Goal: Transaction & Acquisition: Purchase product/service

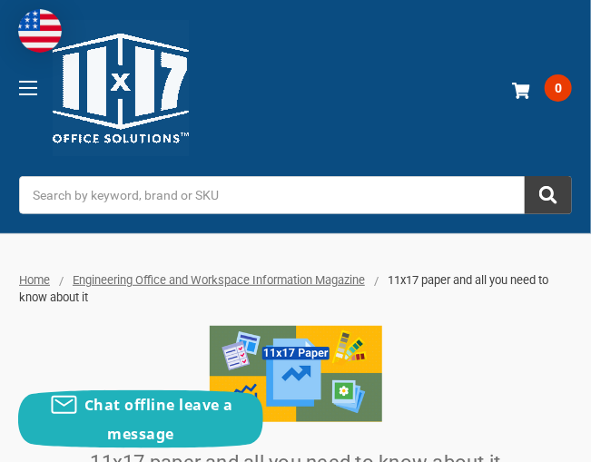
click at [25, 88] on span "Toggle menu" at bounding box center [28, 88] width 18 height 2
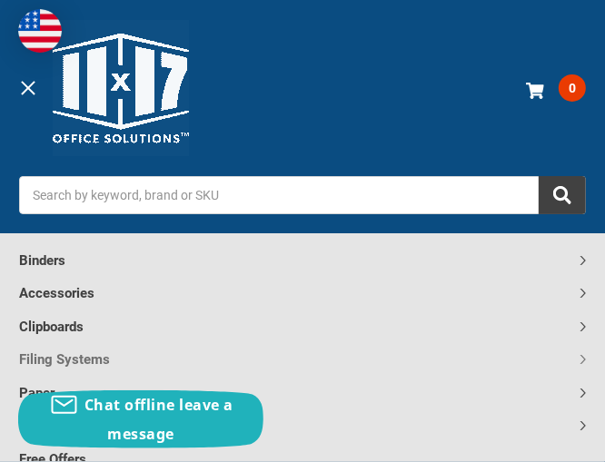
click at [57, 351] on link "Filing Systems" at bounding box center [302, 359] width 567 height 34
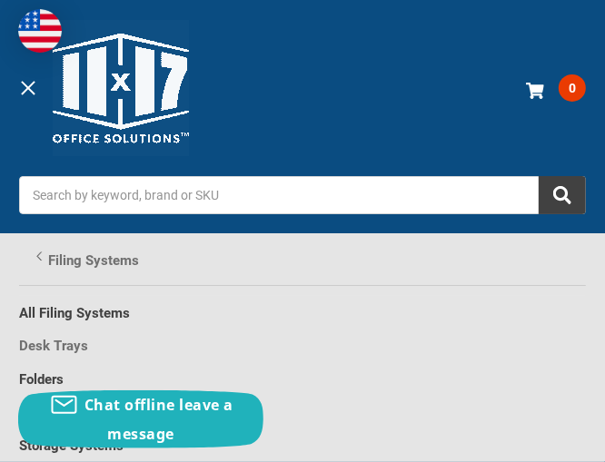
scroll to position [42, 0]
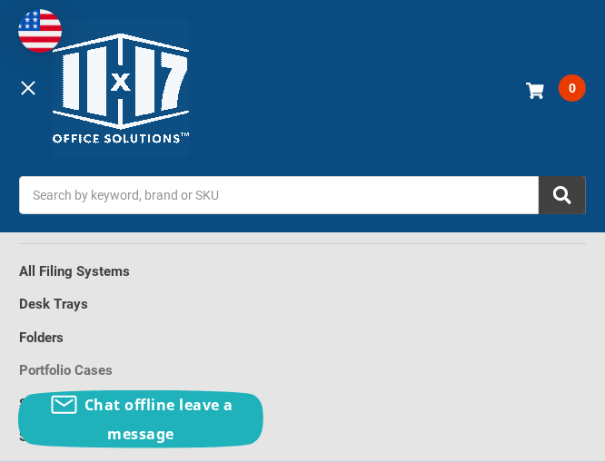
click at [55, 364] on link "Portfolio Cases" at bounding box center [302, 370] width 567 height 34
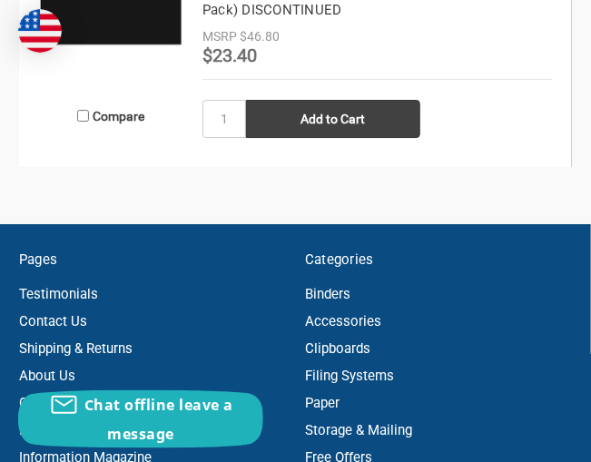
scroll to position [2906, 0]
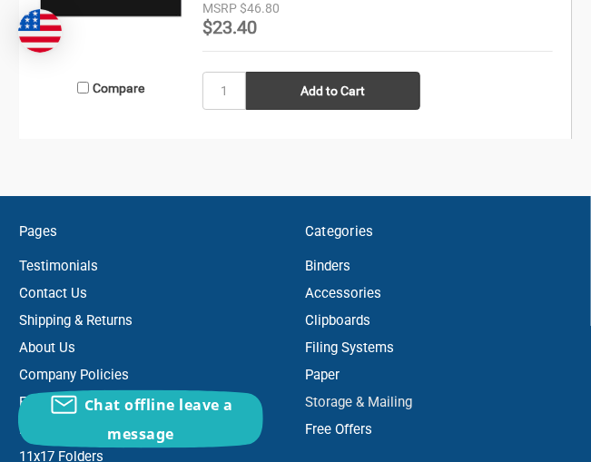
click at [319, 396] on link "Storage & Mailing" at bounding box center [358, 402] width 107 height 16
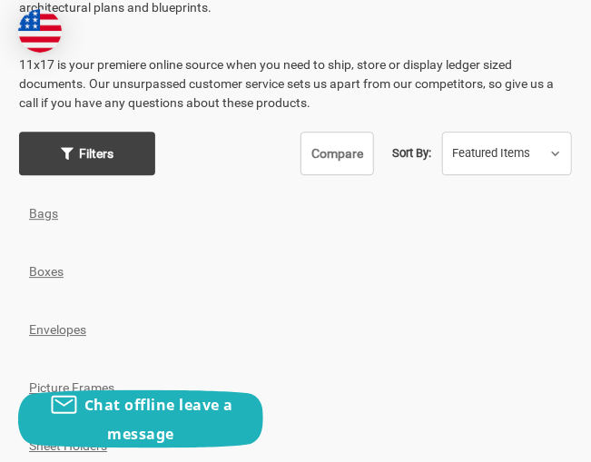
scroll to position [1090, 0]
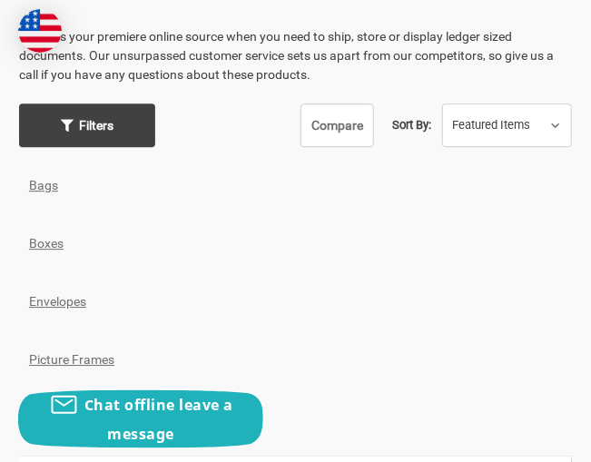
click at [43, 237] on link "Boxes" at bounding box center [46, 243] width 35 height 15
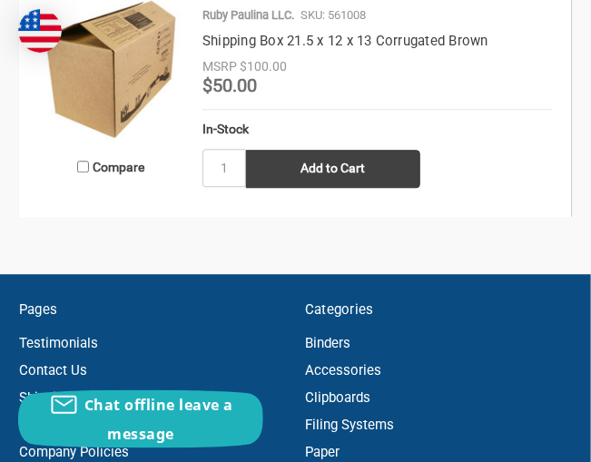
scroll to position [2543, 0]
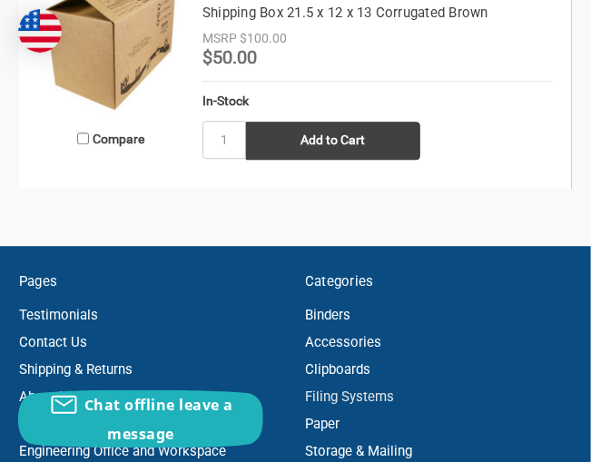
click at [322, 393] on link "Filing Systems" at bounding box center [349, 397] width 89 height 16
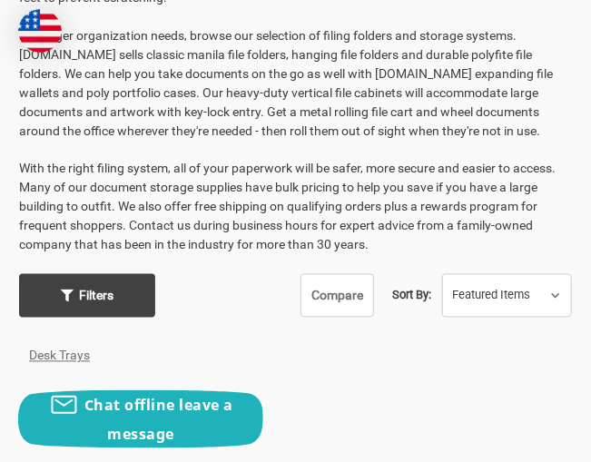
scroll to position [817, 0]
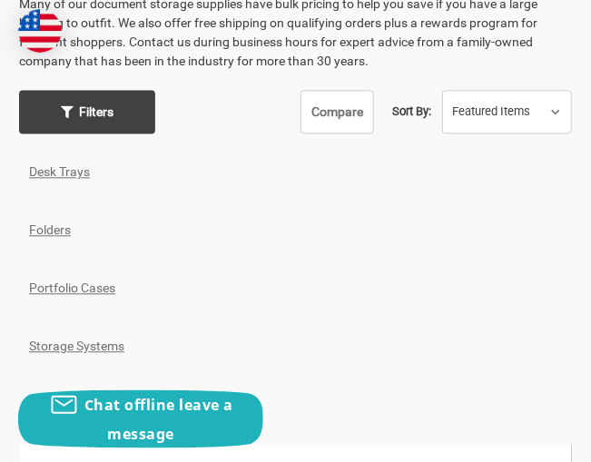
click at [48, 222] on link "Folders" at bounding box center [50, 229] width 42 height 15
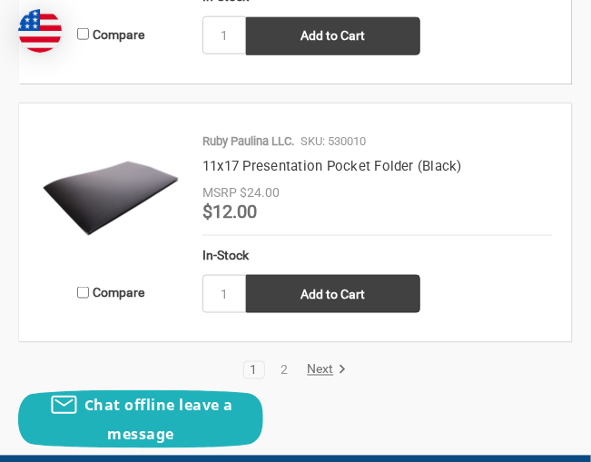
scroll to position [3631, 0]
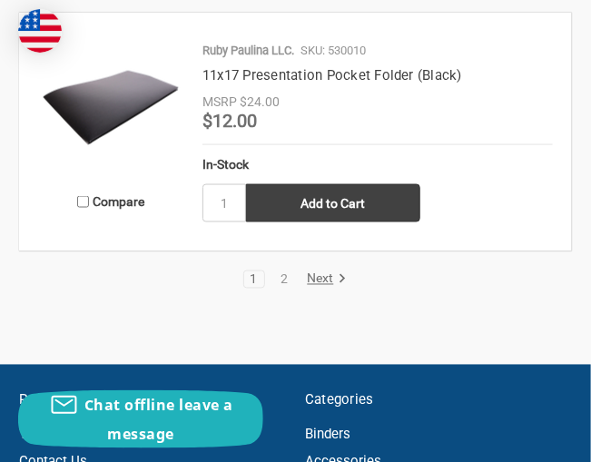
click at [318, 272] on link "Next" at bounding box center [324, 280] width 46 height 16
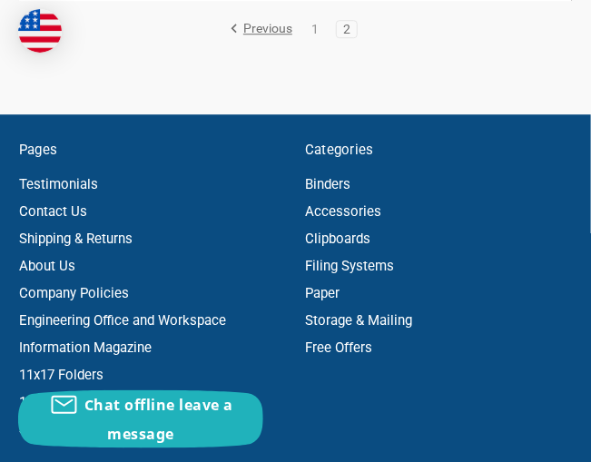
scroll to position [1181, 0]
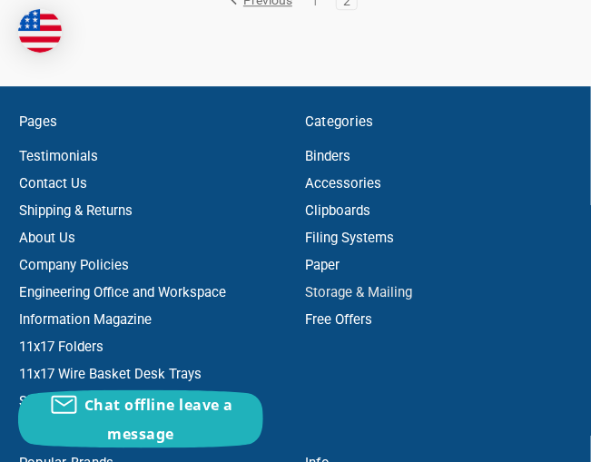
click at [351, 287] on link "Storage & Mailing" at bounding box center [358, 292] width 107 height 16
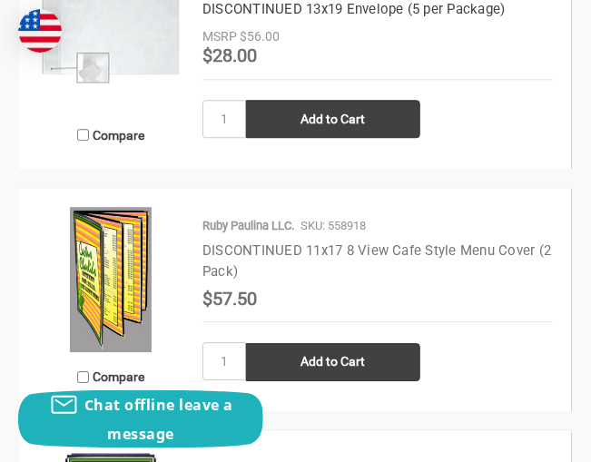
scroll to position [2633, 0]
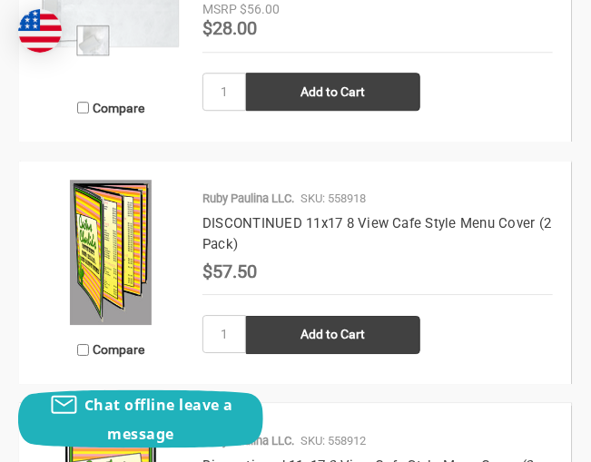
click at [92, 248] on img at bounding box center [110, 252] width 145 height 145
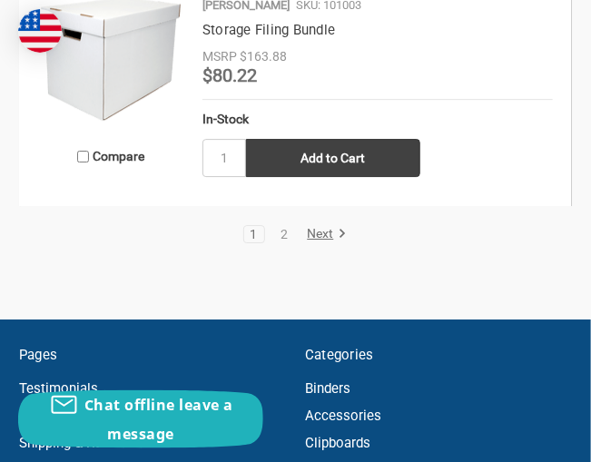
scroll to position [4359, 0]
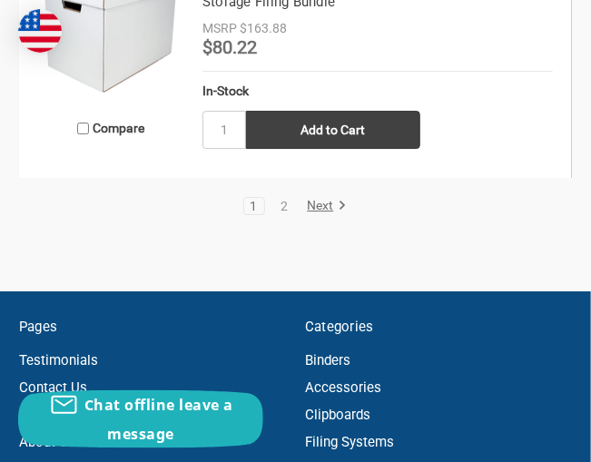
click at [253, 200] on link "1" at bounding box center [254, 206] width 20 height 13
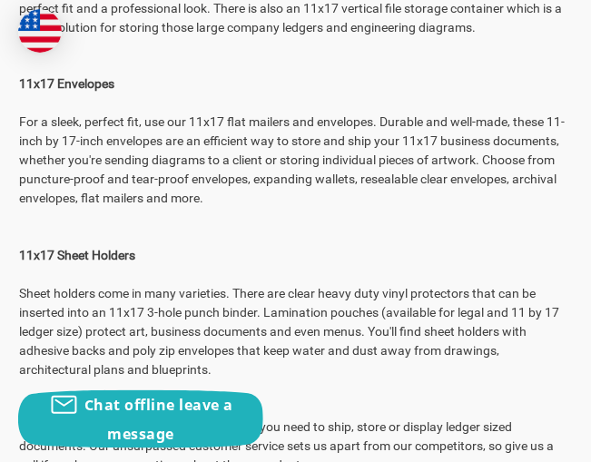
scroll to position [726, 0]
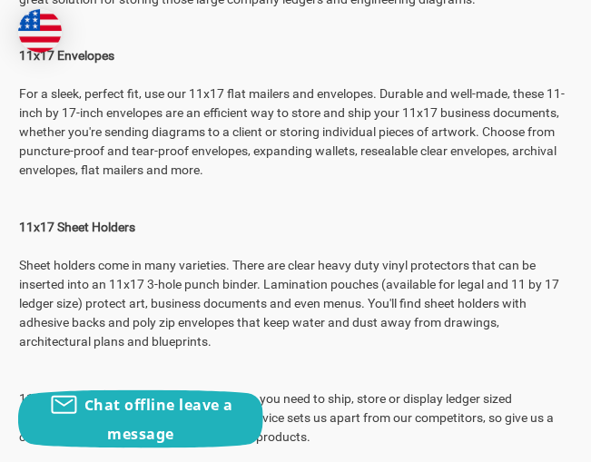
click at [83, 228] on strong "11x17 Sheet Holders" at bounding box center [77, 228] width 116 height 15
click at [46, 230] on strong "11x17 Sheet Holders" at bounding box center [77, 228] width 116 height 15
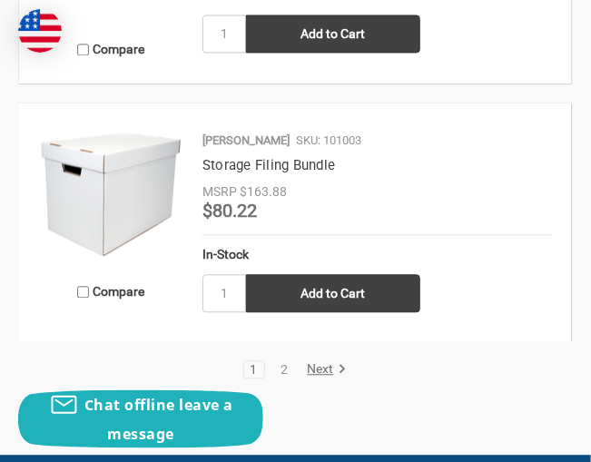
scroll to position [3814, 0]
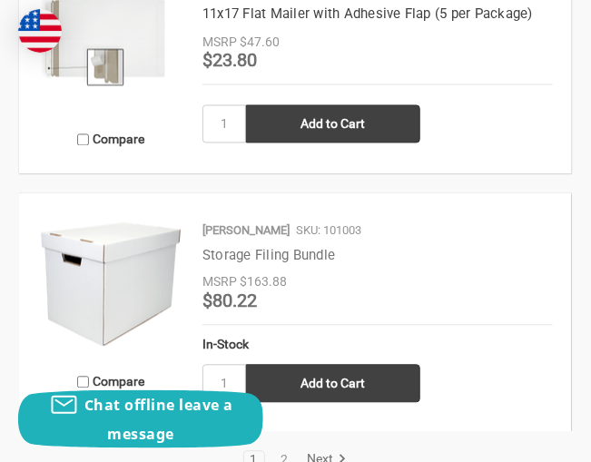
click at [233, 248] on link "Storage Filing Bundle" at bounding box center [269, 256] width 133 height 16
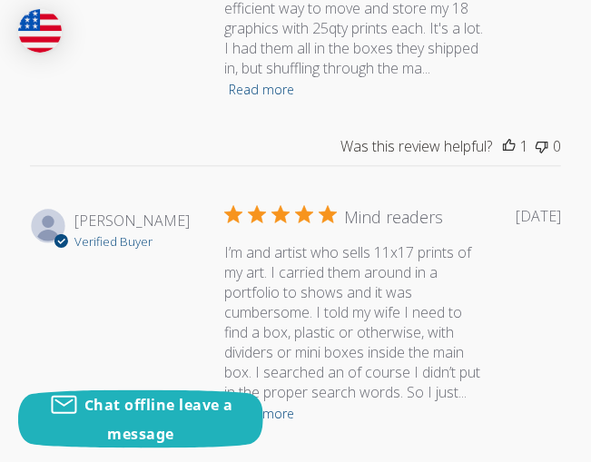
scroll to position [2997, 0]
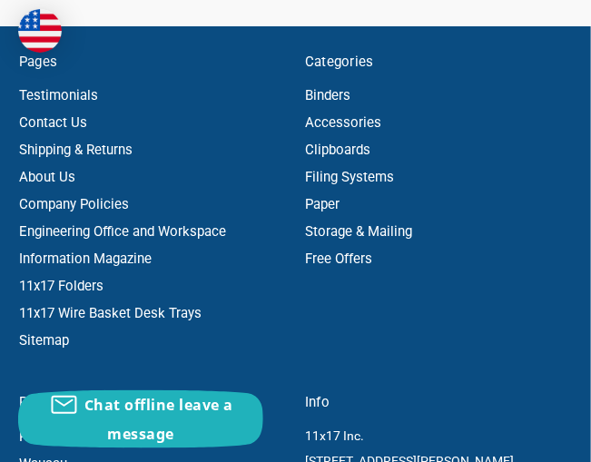
scroll to position [4648, 0]
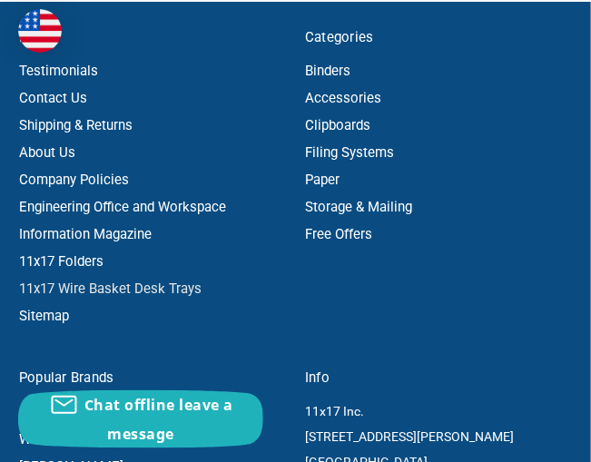
click at [84, 282] on link "11x17 Wire Basket Desk Trays" at bounding box center [110, 289] width 183 height 16
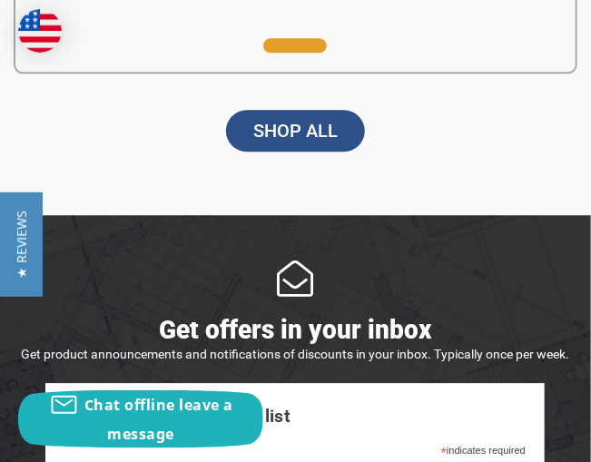
scroll to position [2543, 0]
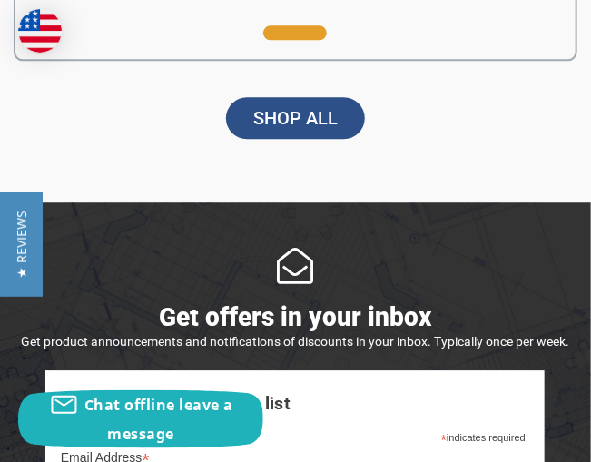
click at [286, 115] on link "SHOP ALL" at bounding box center [295, 118] width 139 height 42
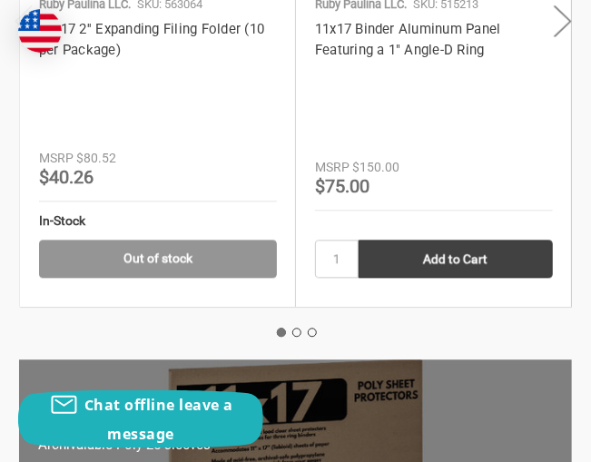
scroll to position [3905, 0]
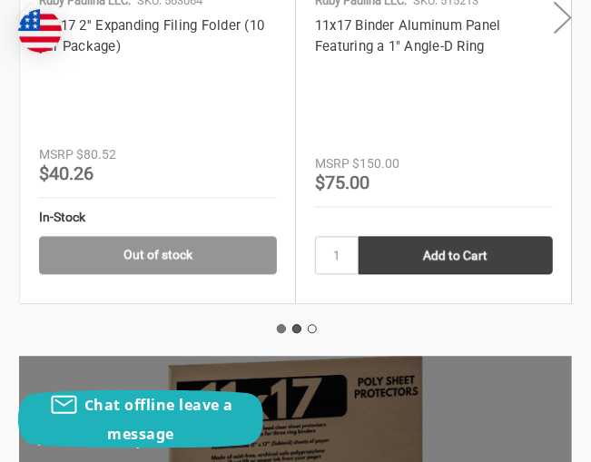
click at [297, 324] on button "2" at bounding box center [296, 328] width 9 height 9
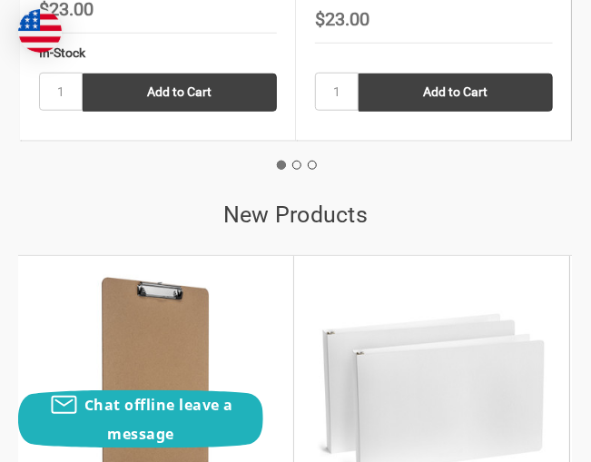
scroll to position [3269, 0]
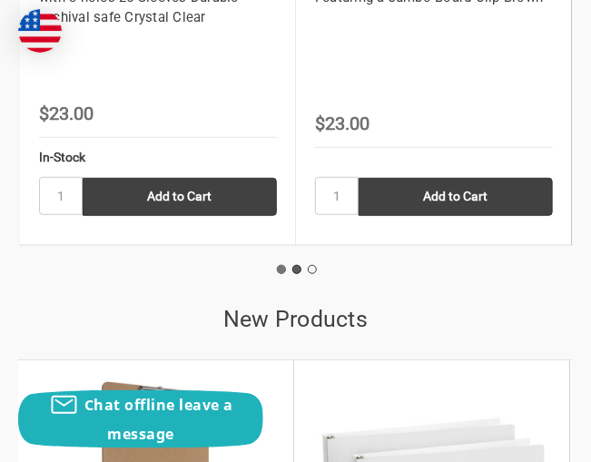
click at [296, 265] on button "2" at bounding box center [296, 269] width 9 height 9
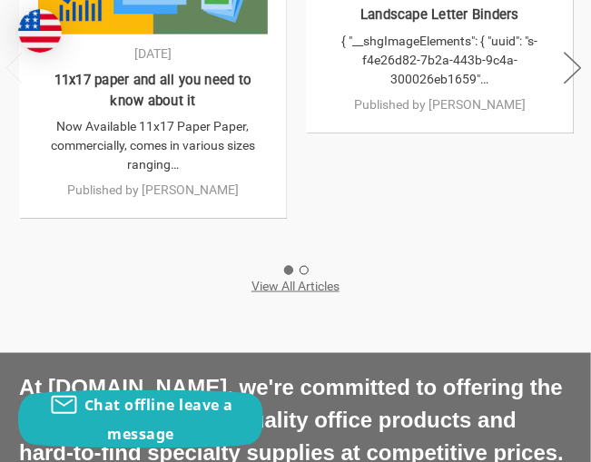
scroll to position [5085, 0]
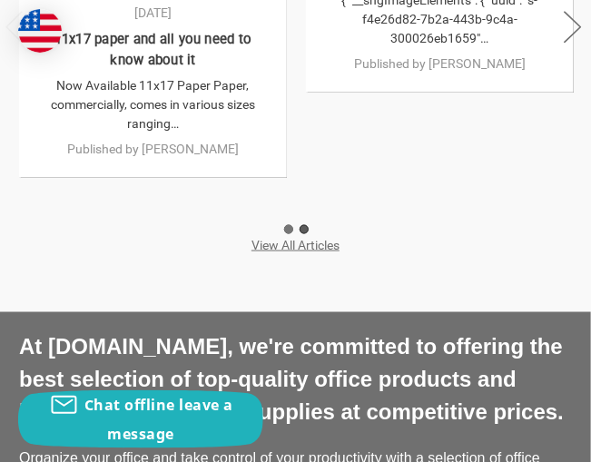
click at [307, 225] on button "2" at bounding box center [304, 229] width 9 height 9
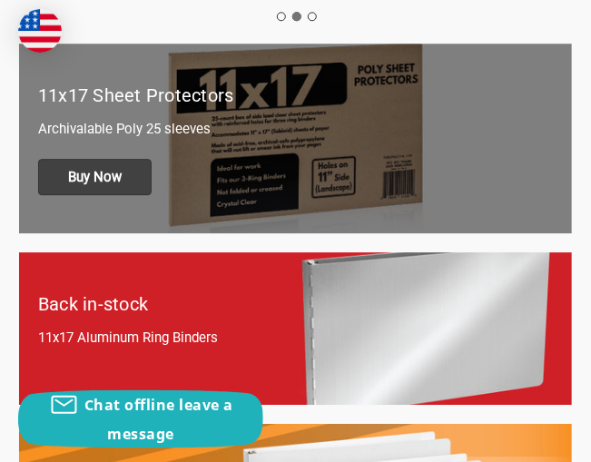
scroll to position [4177, 0]
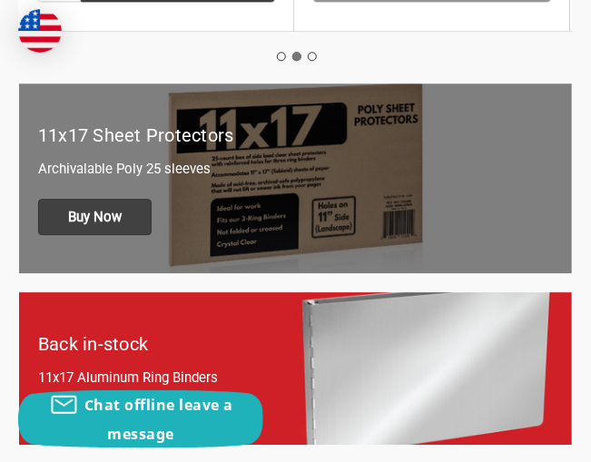
click at [262, 163] on p "Archivalable Poly 25 sleeves" at bounding box center [295, 169] width 515 height 21
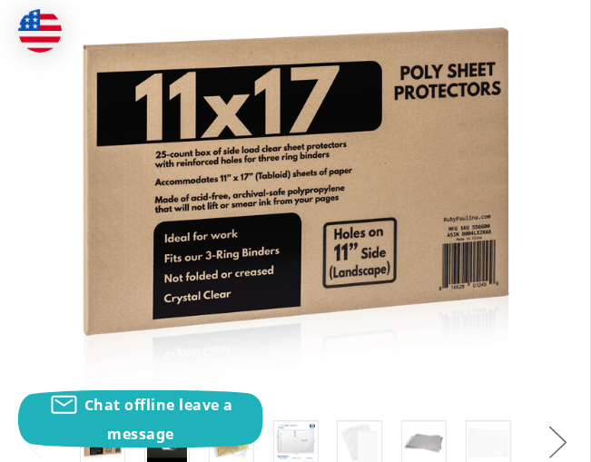
scroll to position [635, 0]
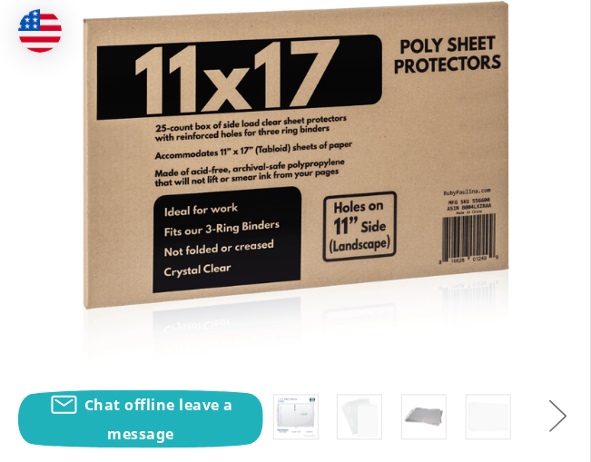
click at [254, 156] on div "Previous" at bounding box center [295, 184] width 553 height 504
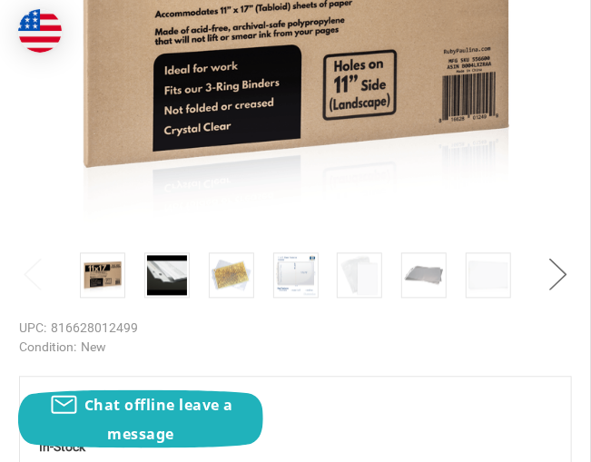
scroll to position [817, 0]
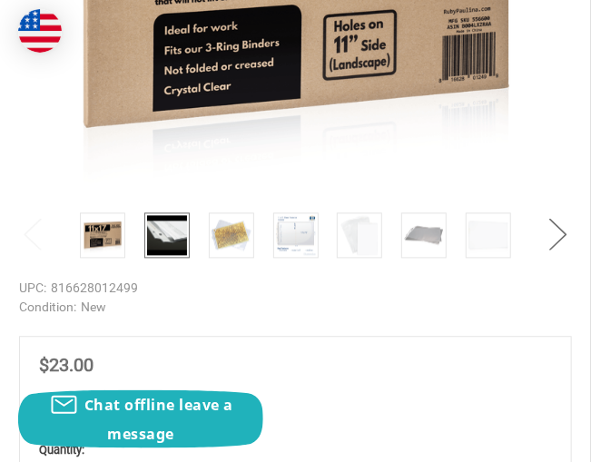
click at [170, 233] on img at bounding box center [167, 235] width 40 height 40
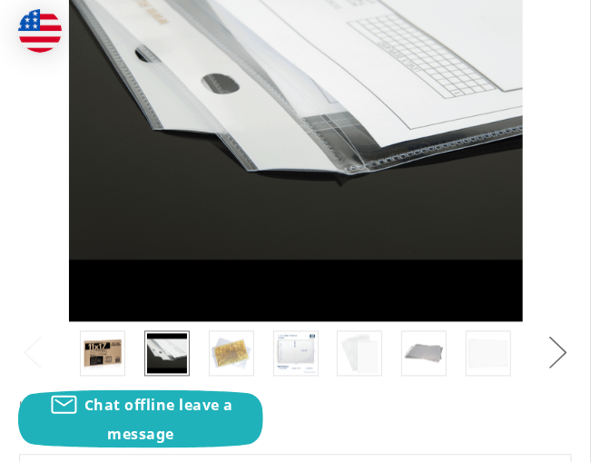
scroll to position [726, 0]
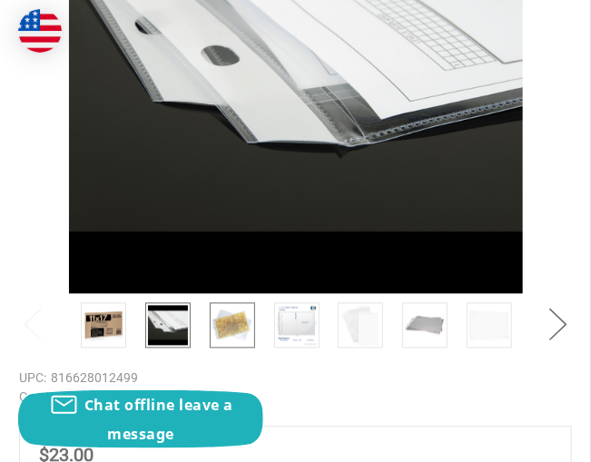
click at [238, 320] on img at bounding box center [232, 326] width 40 height 40
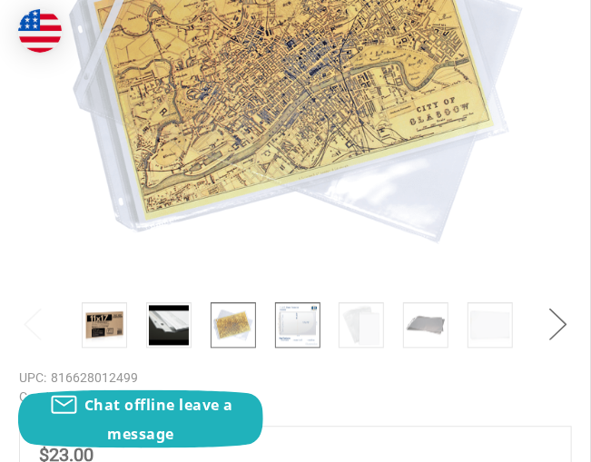
click at [294, 313] on img at bounding box center [298, 326] width 40 height 40
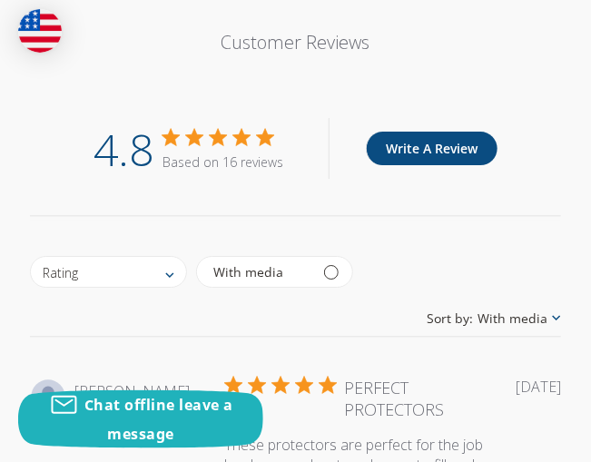
scroll to position [2906, 0]
